Goal: Task Accomplishment & Management: Complete application form

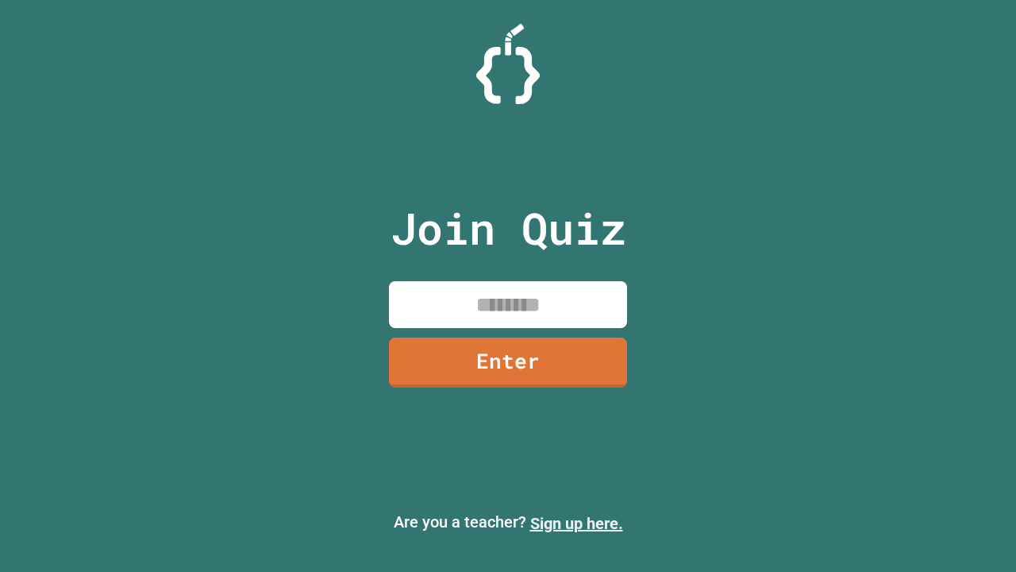
click at [577, 523] on link "Sign up here." at bounding box center [576, 523] width 93 height 19
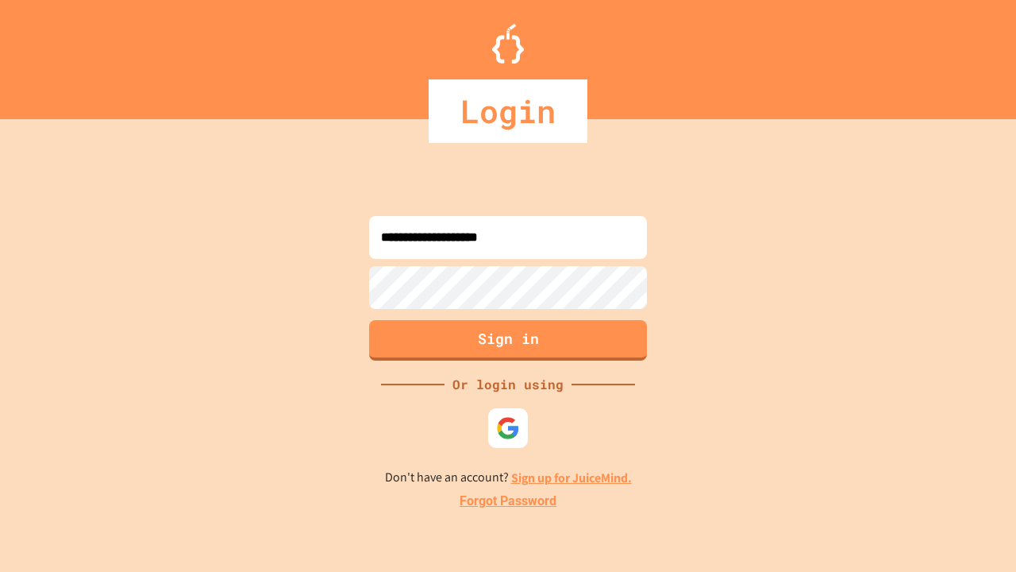
type input "**********"
